Goal: Task Accomplishment & Management: Manage account settings

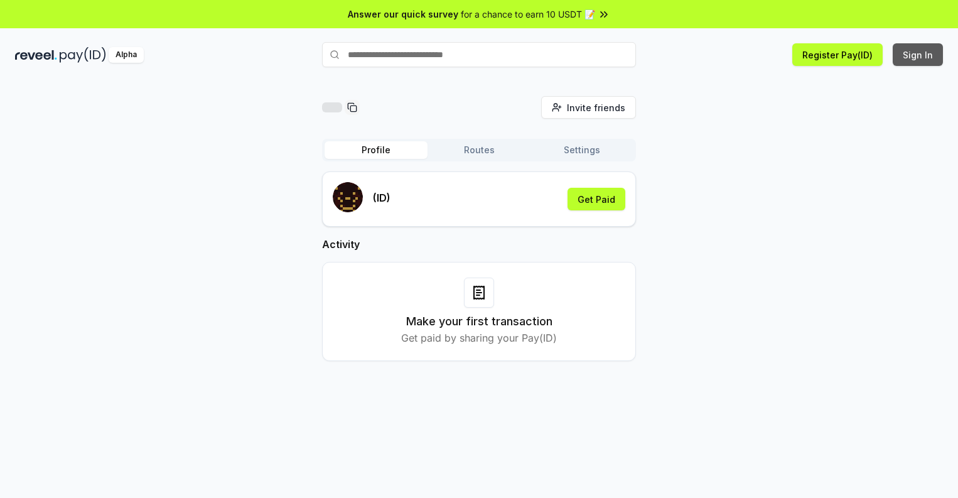
click at [918, 55] on button "Sign In" at bounding box center [918, 54] width 50 height 23
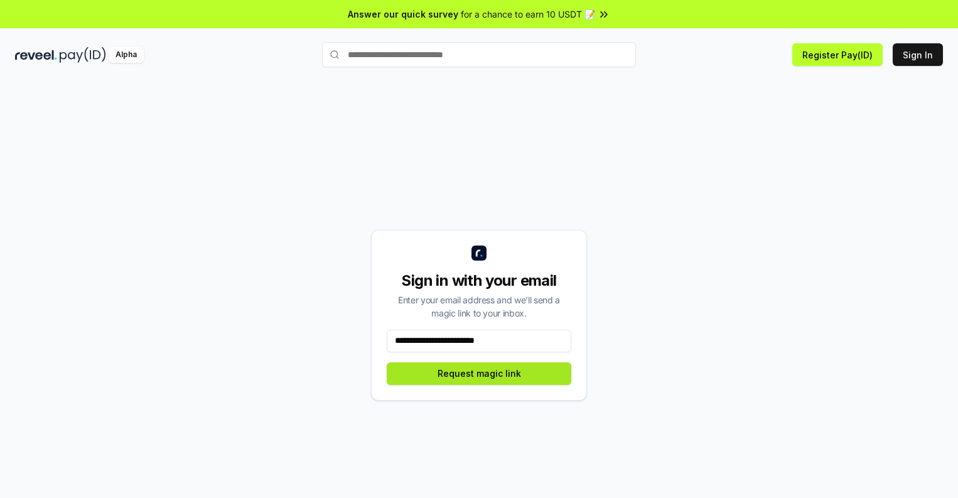
type input "**********"
click at [479, 373] on button "Request magic link" at bounding box center [479, 373] width 185 height 23
